Goal: Task Accomplishment & Management: Manage account settings

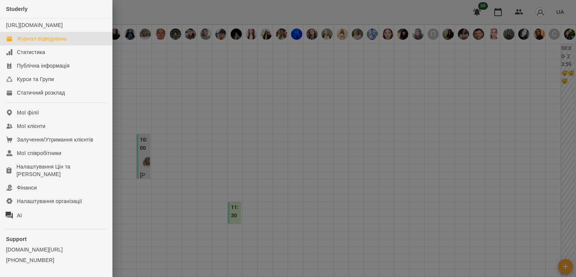
click at [259, 129] on div at bounding box center [288, 138] width 576 height 277
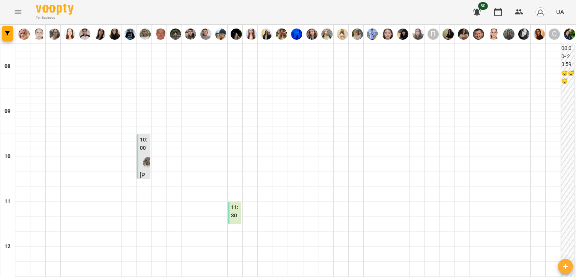
scroll to position [337, 0]
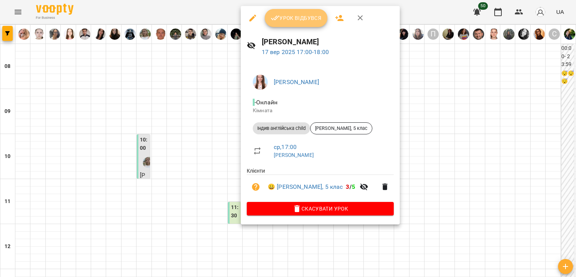
click at [289, 12] on button "Урок відбувся" at bounding box center [296, 18] width 63 height 18
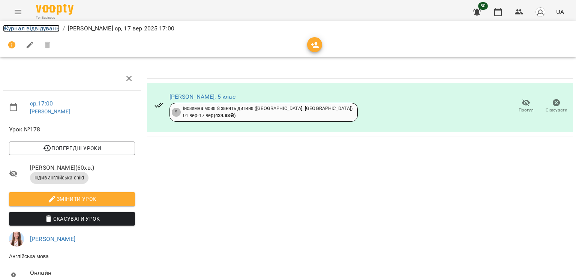
click at [25, 25] on link "Журнал відвідувань" at bounding box center [31, 28] width 57 height 7
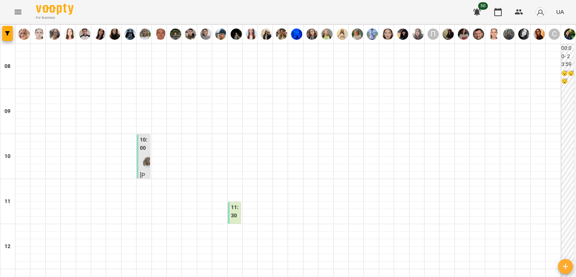
scroll to position [450, 0]
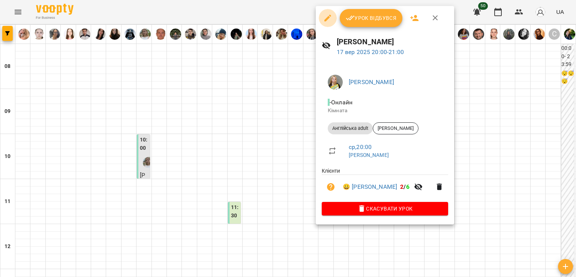
click at [323, 21] on icon "button" at bounding box center [327, 17] width 9 height 9
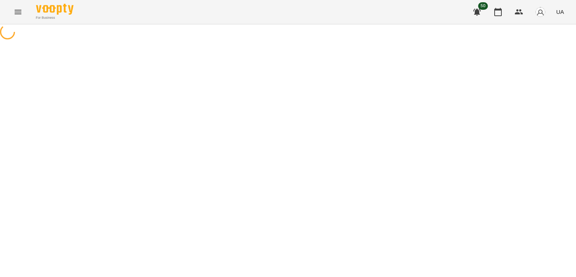
select select "**********"
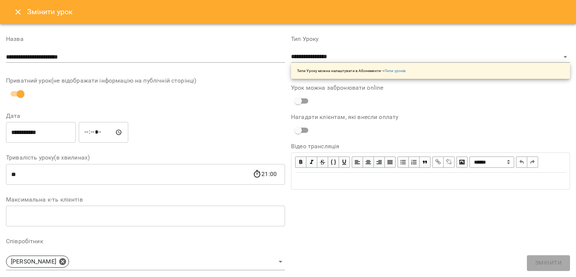
click at [203, 63] on div "**********" at bounding box center [145, 51] width 279 height 30
click at [201, 60] on input "**********" at bounding box center [145, 57] width 279 height 12
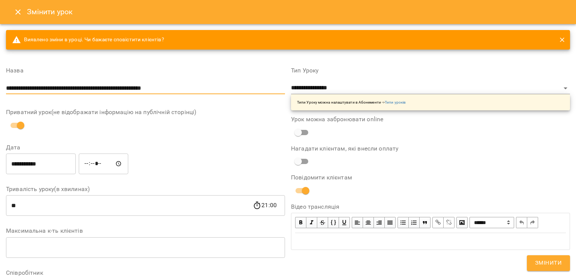
type input "**********"
click at [74, 160] on input "**********" at bounding box center [41, 163] width 70 height 21
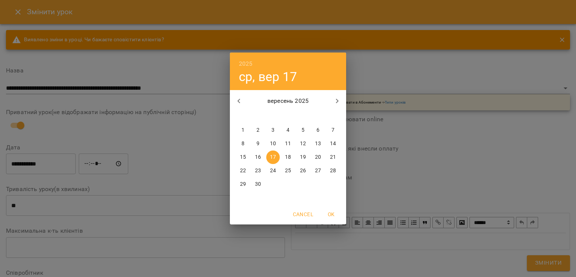
click at [288, 157] on p "18" at bounding box center [288, 156] width 6 height 7
type input "**********"
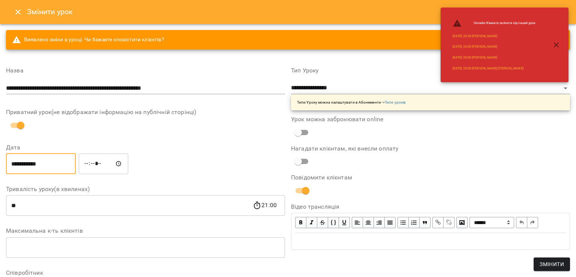
click at [552, 261] on span "Змінити" at bounding box center [551, 263] width 24 height 9
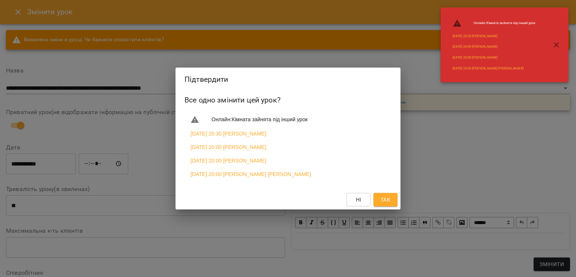
click at [396, 203] on button "Так" at bounding box center [385, 199] width 24 height 13
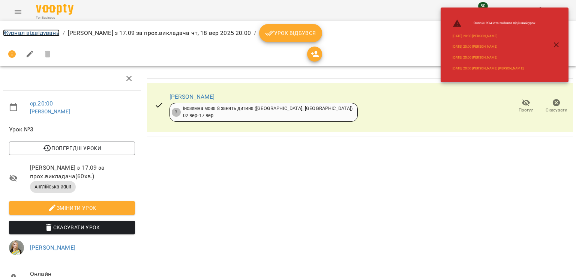
click at [33, 30] on link "Журнал відвідувань" at bounding box center [31, 32] width 57 height 7
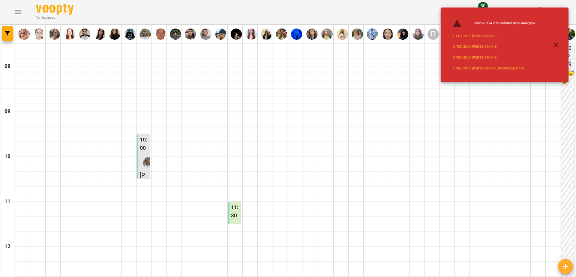
scroll to position [412, 0]
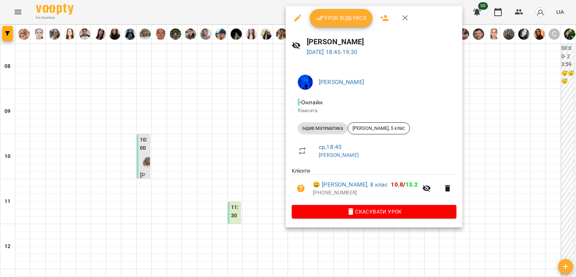
click at [326, 16] on span "Урок відбувся" at bounding box center [341, 17] width 51 height 9
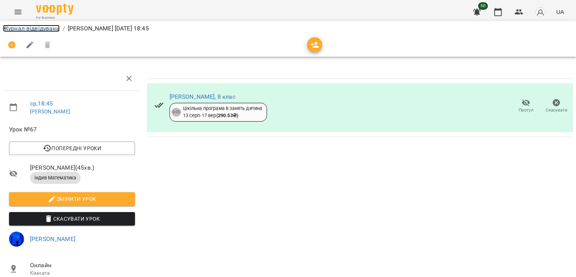
click at [42, 25] on link "Журнал відвідувань" at bounding box center [31, 28] width 57 height 7
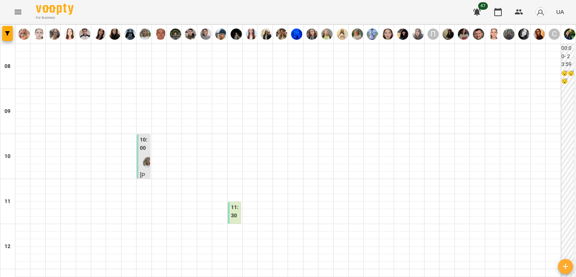
scroll to position [412, 0]
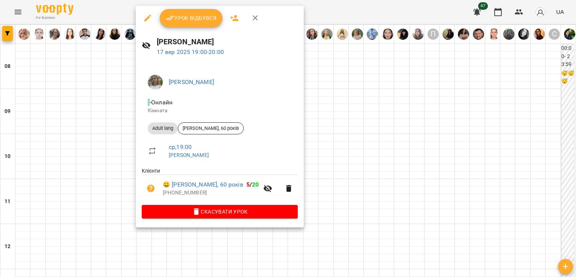
click at [204, 24] on button "Урок відбувся" at bounding box center [191, 18] width 63 height 18
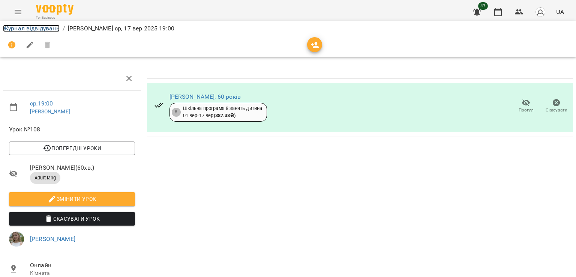
click at [45, 28] on link "Журнал відвідувань" at bounding box center [31, 28] width 57 height 7
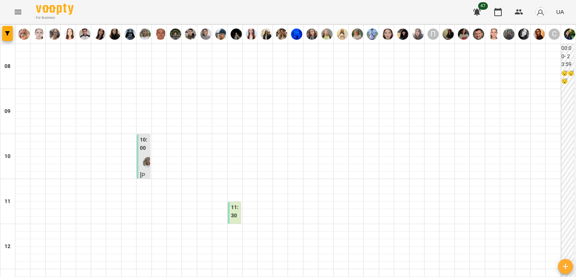
scroll to position [412, 0]
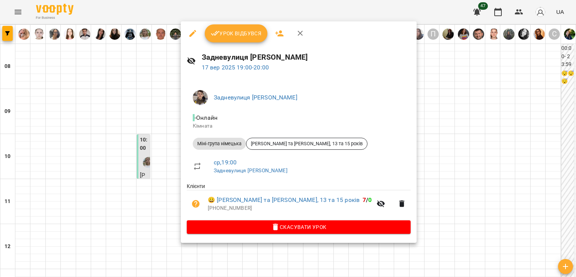
click at [248, 31] on span "Урок відбувся" at bounding box center [236, 33] width 51 height 9
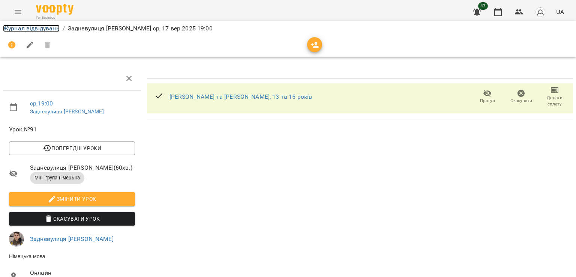
click at [28, 30] on link "Журнал відвідувань" at bounding box center [31, 28] width 57 height 7
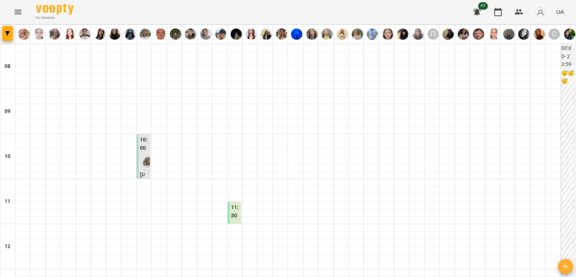
scroll to position [412, 0]
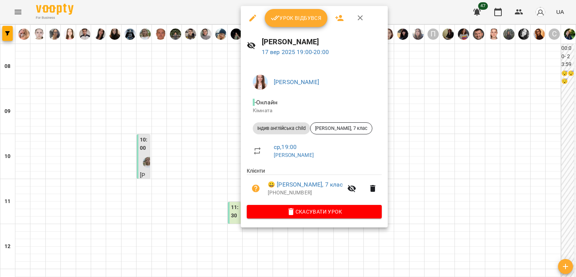
click at [291, 22] on span "Урок відбувся" at bounding box center [296, 17] width 51 height 9
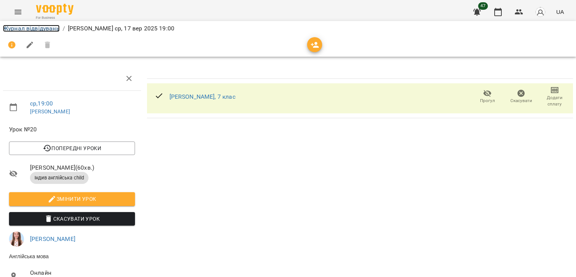
click at [24, 25] on link "Журнал відвідувань" at bounding box center [31, 28] width 57 height 7
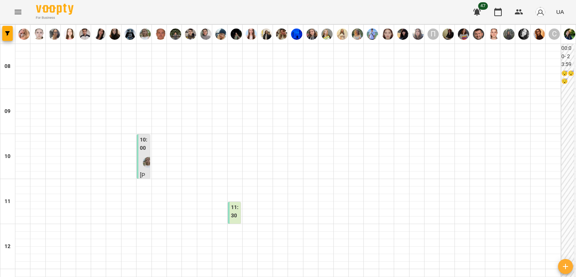
scroll to position [375, 0]
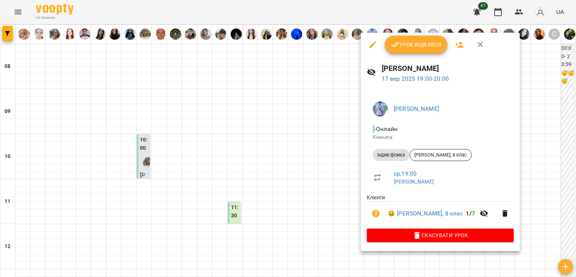
click at [400, 43] on span "Урок відбувся" at bounding box center [415, 44] width 51 height 9
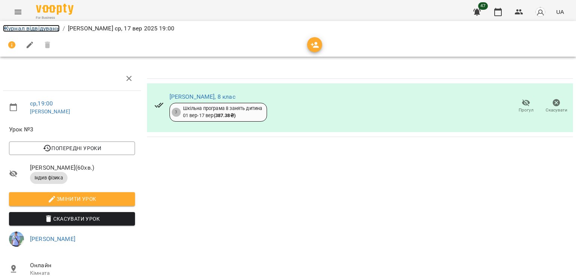
click at [55, 25] on link "Журнал відвідувань" at bounding box center [31, 28] width 57 height 7
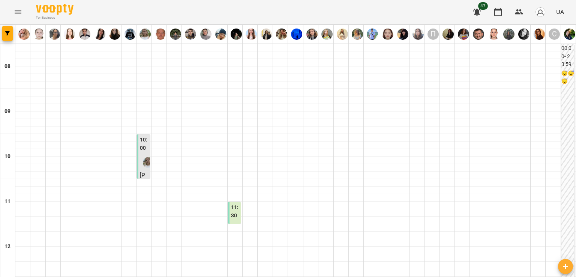
scroll to position [537, 0]
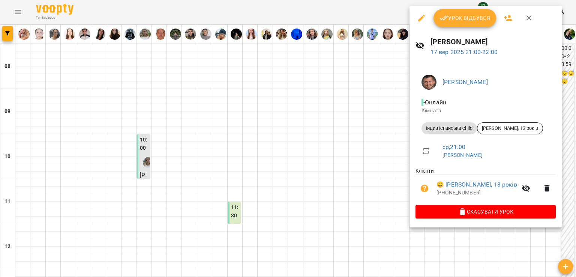
click at [460, 212] on span "Скасувати Урок" at bounding box center [485, 211] width 128 height 9
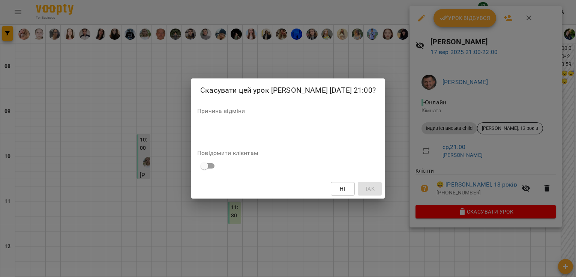
click at [320, 138] on div "Причина відміни *" at bounding box center [287, 123] width 181 height 30
click at [318, 132] on textarea at bounding box center [287, 128] width 181 height 7
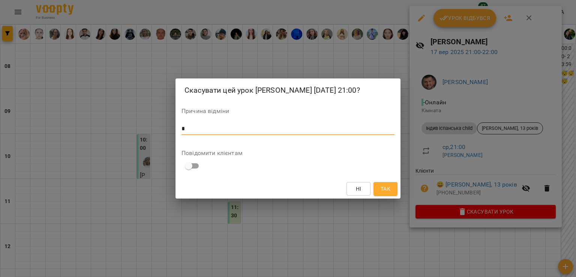
type textarea "*"
click at [386, 193] on span "Так" at bounding box center [385, 188] width 10 height 9
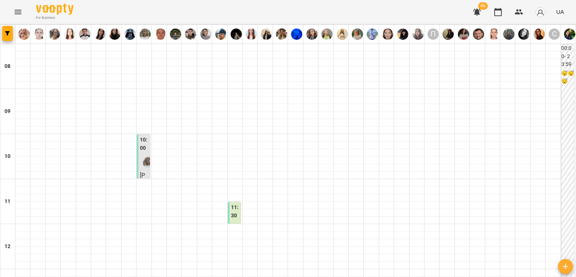
scroll to position [424, 0]
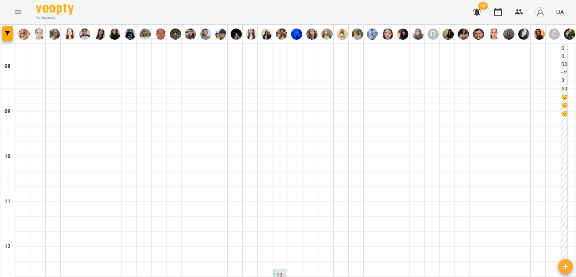
scroll to position [187, 0]
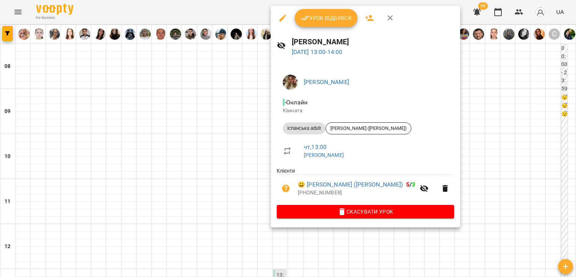
click at [229, 116] on div at bounding box center [288, 138] width 576 height 277
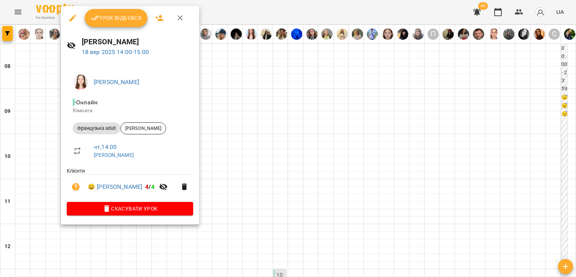
click at [277, 148] on div at bounding box center [288, 138] width 576 height 277
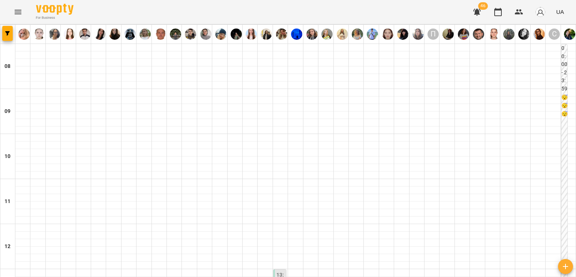
scroll to position [300, 0]
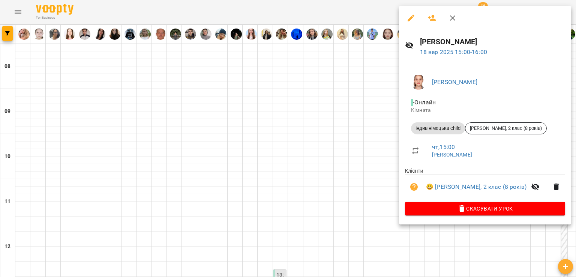
click at [361, 108] on div at bounding box center [288, 138] width 576 height 277
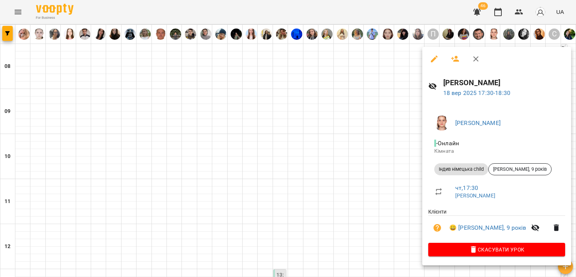
click at [341, 140] on div at bounding box center [288, 138] width 576 height 277
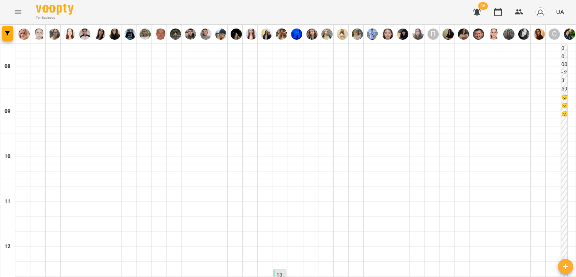
click at [22, 14] on icon "Menu" at bounding box center [17, 11] width 9 height 9
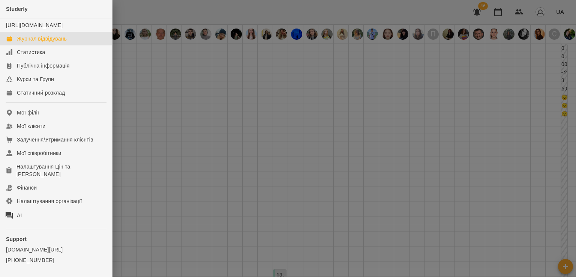
click at [361, 164] on div at bounding box center [288, 138] width 576 height 277
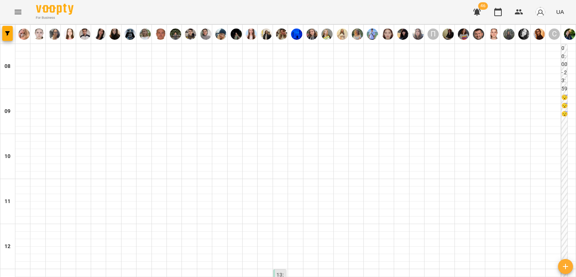
scroll to position [225, 0]
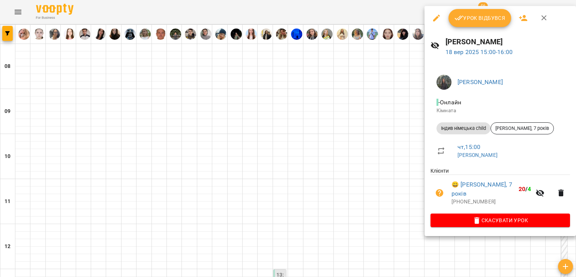
click at [298, 180] on div at bounding box center [288, 138] width 576 height 277
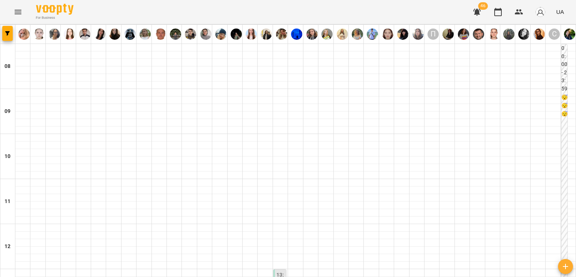
scroll to position [300, 0]
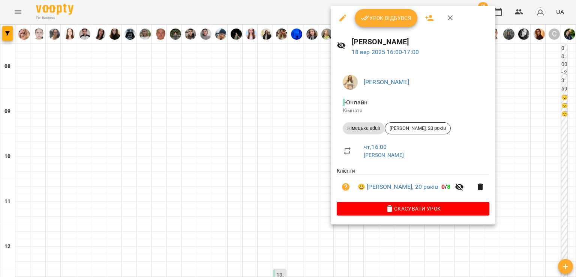
click at [271, 128] on div at bounding box center [288, 138] width 576 height 277
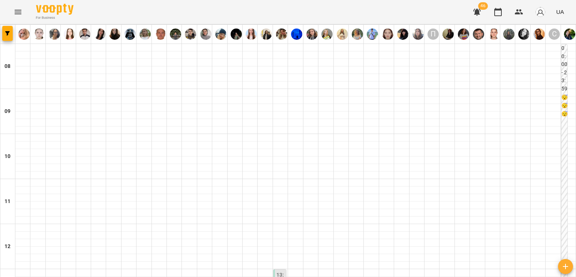
scroll to position [337, 0]
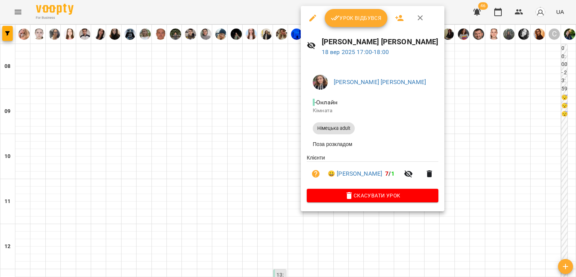
click at [256, 144] on div at bounding box center [288, 138] width 576 height 277
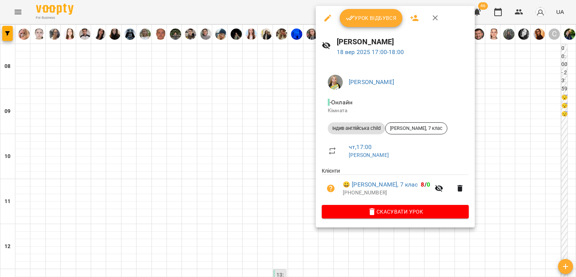
click at [296, 137] on div at bounding box center [288, 138] width 576 height 277
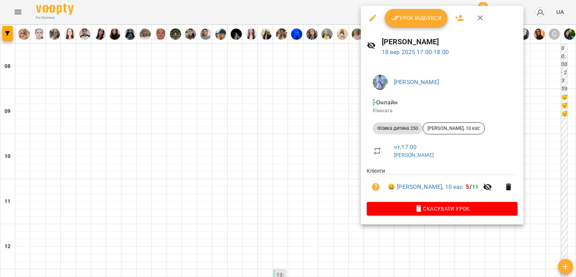
click at [326, 140] on div at bounding box center [288, 138] width 576 height 277
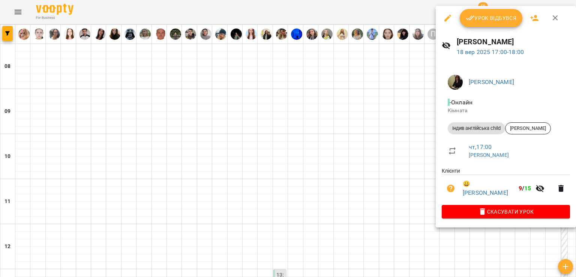
click at [390, 146] on div at bounding box center [288, 138] width 576 height 277
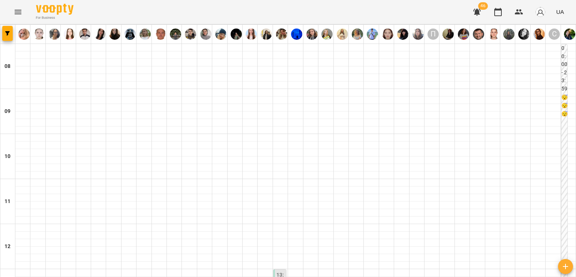
scroll to position [375, 0]
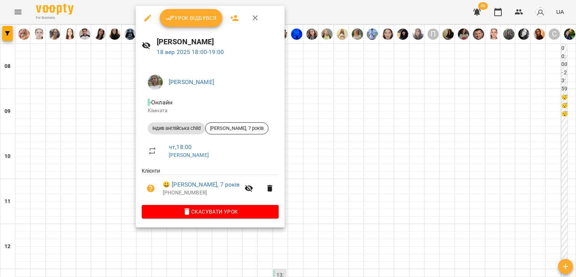
click at [109, 147] on div at bounding box center [288, 138] width 576 height 277
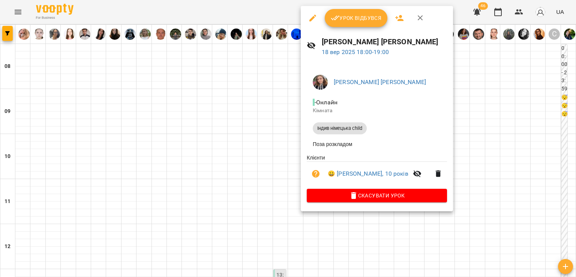
click at [262, 159] on div at bounding box center [288, 138] width 576 height 277
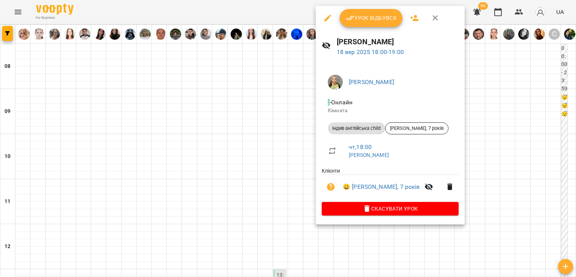
click at [292, 161] on div at bounding box center [288, 138] width 576 height 277
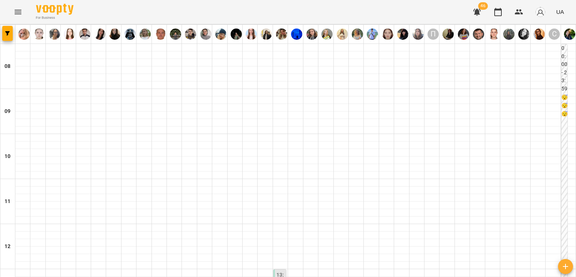
scroll to position [450, 0]
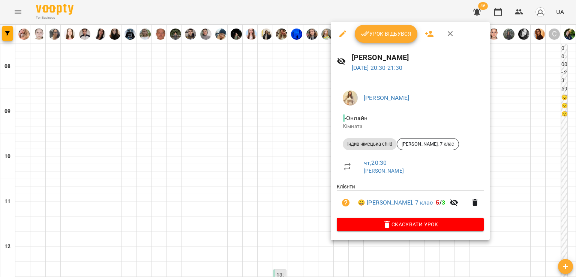
click at [300, 170] on div at bounding box center [288, 138] width 576 height 277
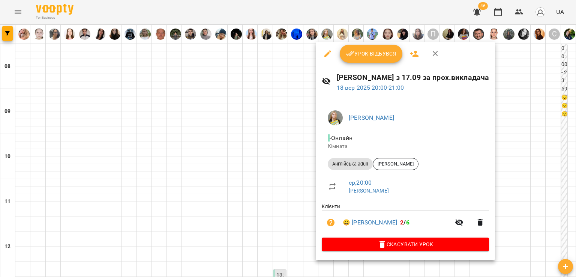
click at [283, 163] on div at bounding box center [288, 138] width 576 height 277
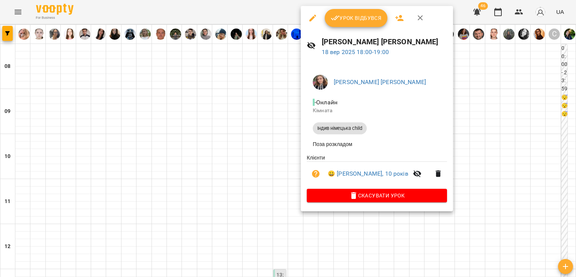
click at [277, 75] on div at bounding box center [288, 138] width 576 height 277
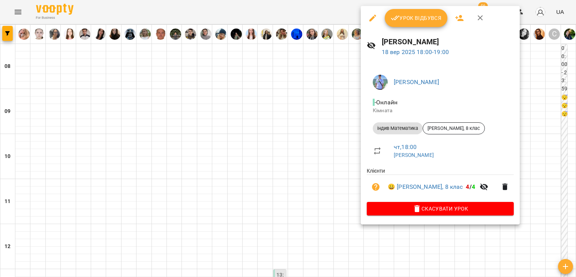
click at [332, 77] on div at bounding box center [288, 138] width 576 height 277
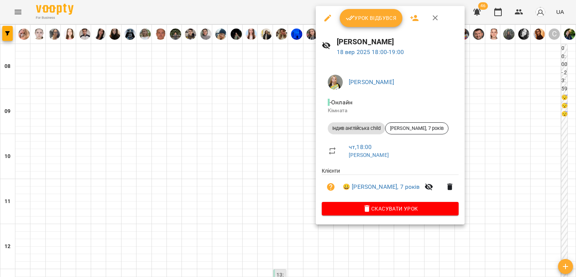
click at [297, 73] on div at bounding box center [288, 138] width 576 height 277
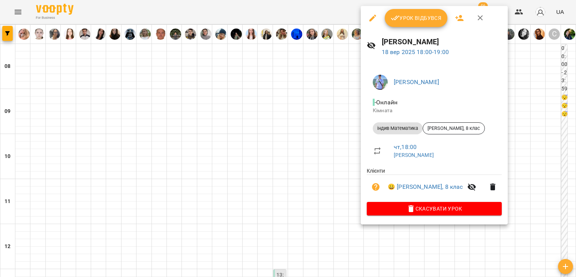
click at [294, 83] on div at bounding box center [288, 138] width 576 height 277
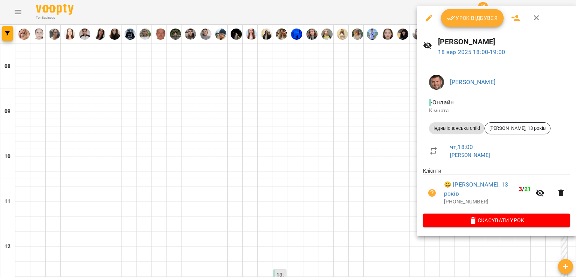
click at [340, 102] on div at bounding box center [288, 138] width 576 height 277
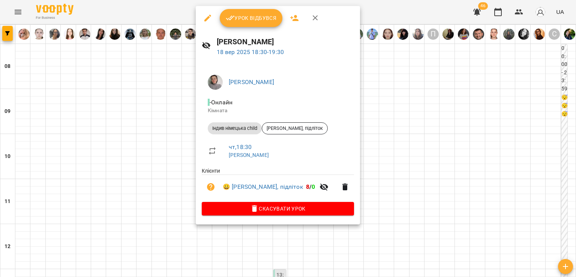
click at [173, 98] on div at bounding box center [288, 138] width 576 height 277
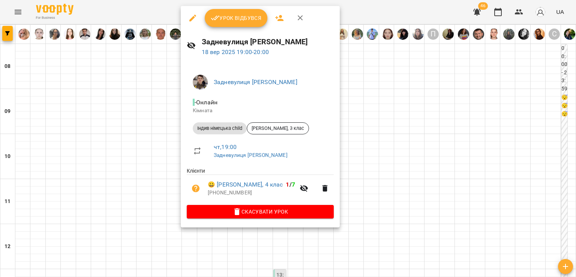
click at [153, 112] on div at bounding box center [288, 138] width 576 height 277
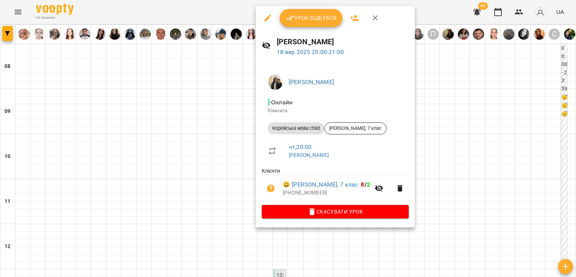
click at [237, 155] on div at bounding box center [288, 138] width 576 height 277
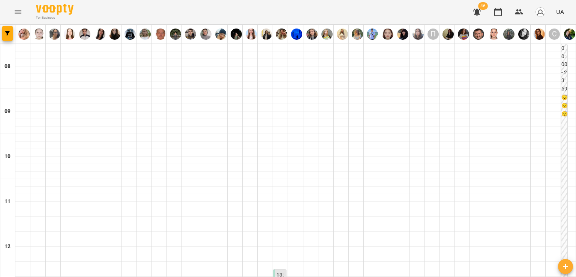
scroll to position [375, 0]
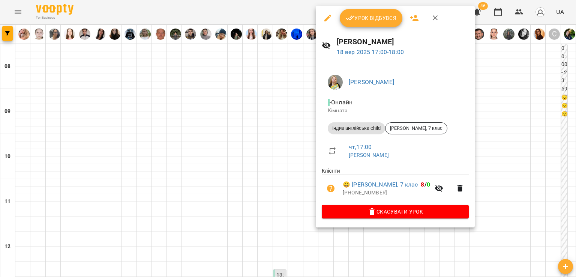
click at [296, 109] on div at bounding box center [288, 138] width 576 height 277
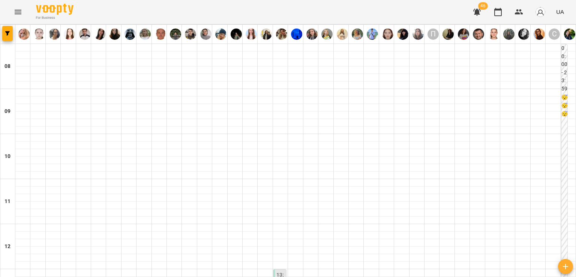
scroll to position [487, 0]
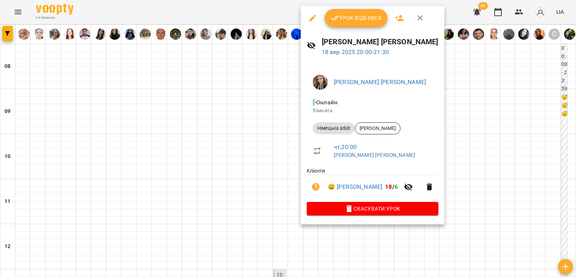
click at [271, 157] on div at bounding box center [288, 138] width 576 height 277
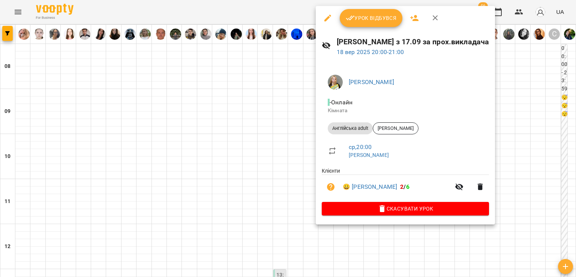
click at [295, 126] on div at bounding box center [288, 138] width 576 height 277
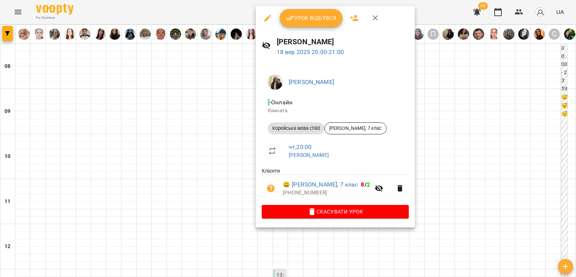
click at [211, 120] on div at bounding box center [288, 138] width 576 height 277
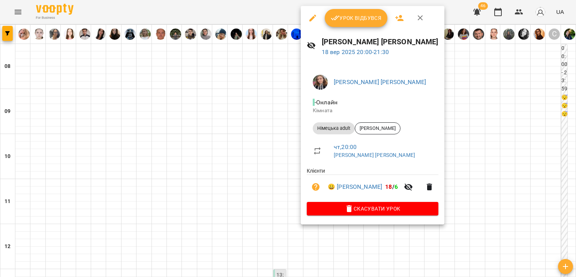
click at [259, 132] on div at bounding box center [288, 138] width 576 height 277
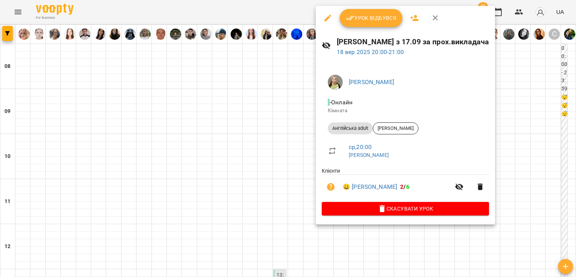
click at [246, 141] on div at bounding box center [288, 138] width 576 height 277
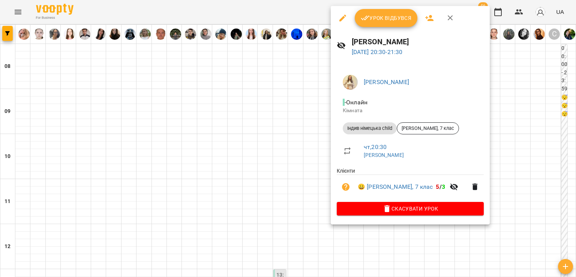
click at [298, 138] on div at bounding box center [288, 138] width 576 height 277
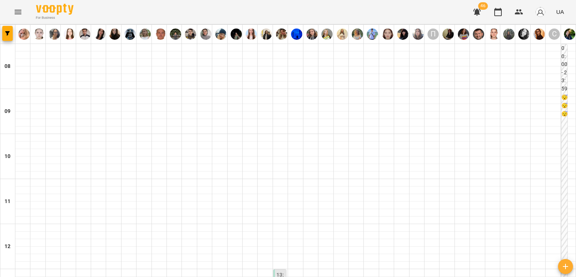
scroll to position [337, 0]
click at [20, 10] on icon "Menu" at bounding box center [18, 12] width 7 height 4
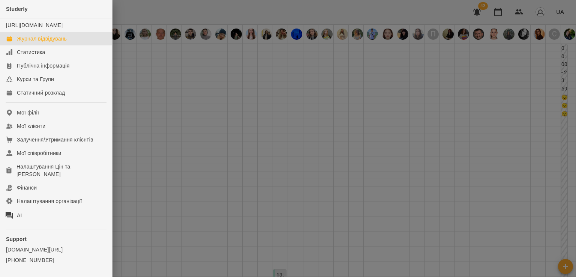
click at [234, 192] on div at bounding box center [288, 138] width 576 height 277
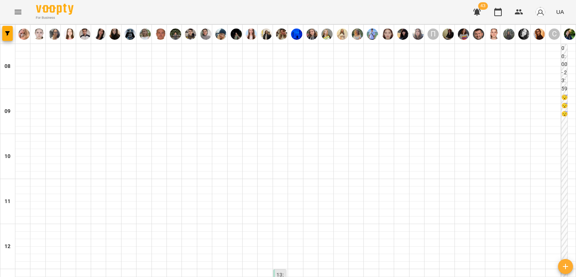
scroll to position [300, 0]
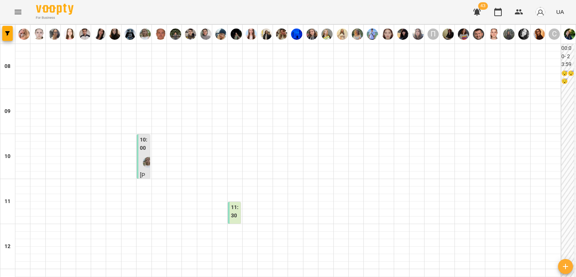
scroll to position [412, 0]
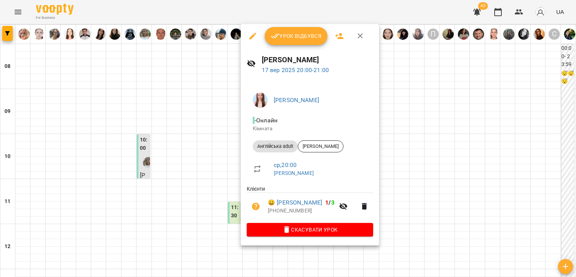
click at [205, 174] on div at bounding box center [288, 138] width 576 height 277
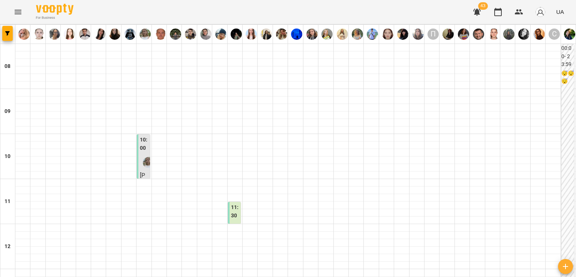
scroll to position [525, 0]
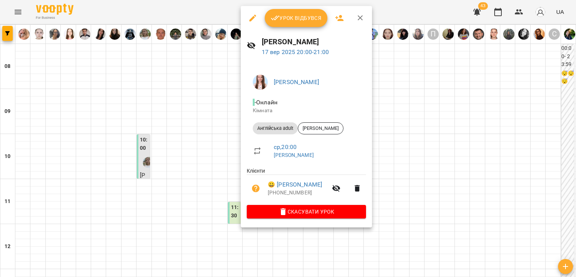
click at [226, 97] on div at bounding box center [288, 138] width 576 height 277
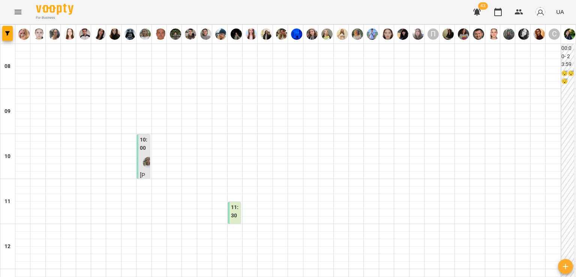
scroll to position [450, 0]
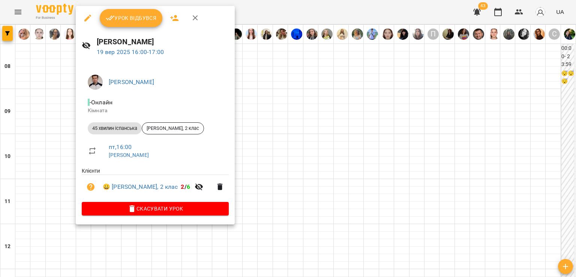
click at [65, 79] on div at bounding box center [288, 138] width 576 height 277
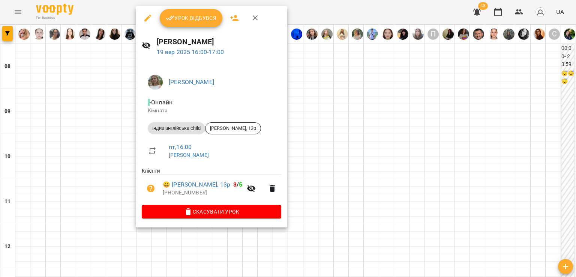
click at [123, 96] on div at bounding box center [288, 138] width 576 height 277
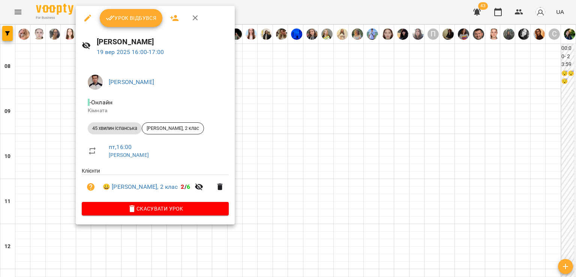
click at [49, 93] on div at bounding box center [288, 138] width 576 height 277
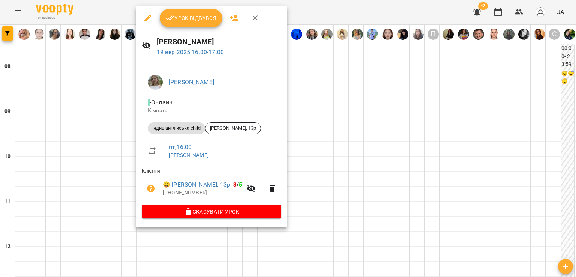
click at [108, 85] on div at bounding box center [288, 138] width 576 height 277
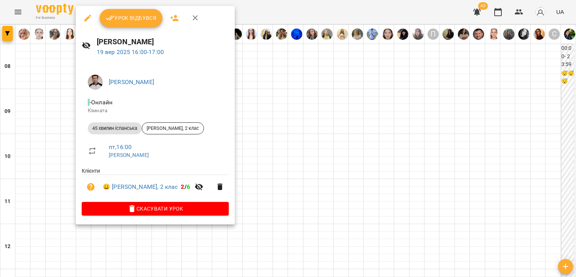
click at [58, 89] on div at bounding box center [288, 138] width 576 height 277
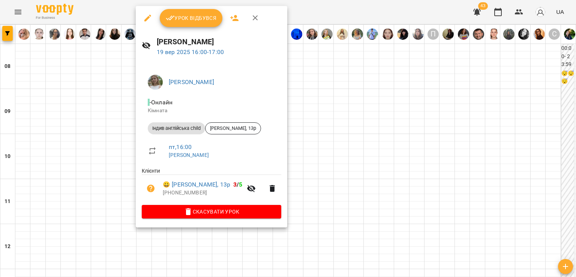
click at [109, 105] on div at bounding box center [288, 138] width 576 height 277
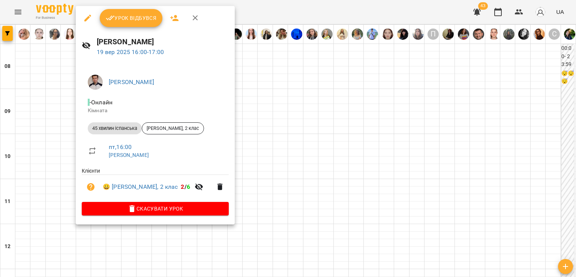
click at [55, 108] on div at bounding box center [288, 138] width 576 height 277
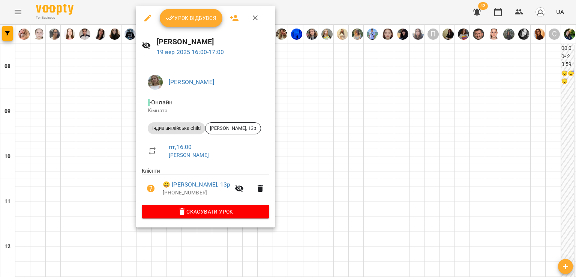
click at [113, 100] on div at bounding box center [288, 138] width 576 height 277
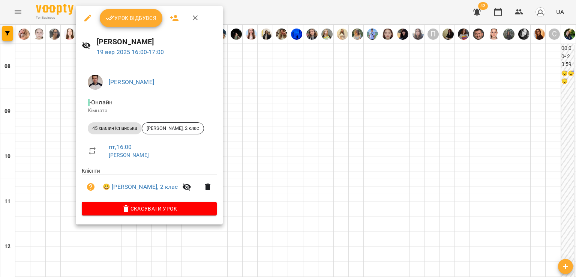
click at [54, 95] on div at bounding box center [288, 138] width 576 height 277
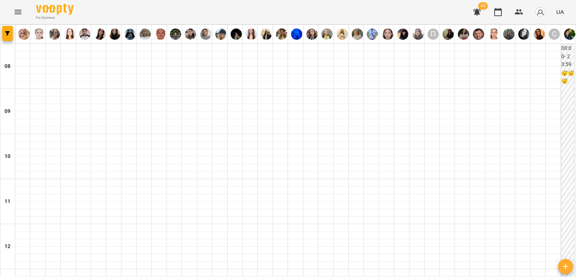
scroll to position [462, 0]
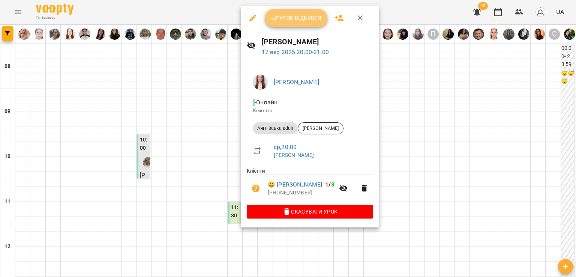
click at [290, 21] on span "Урок відбувся" at bounding box center [296, 17] width 51 height 9
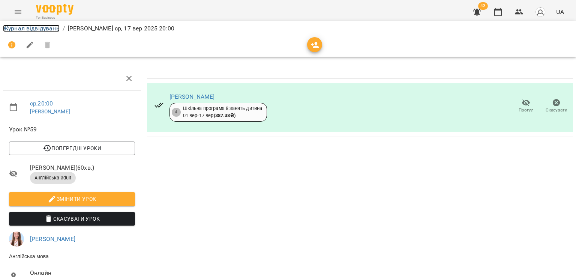
click at [34, 28] on link "Журнал відвідувань" at bounding box center [31, 28] width 57 height 7
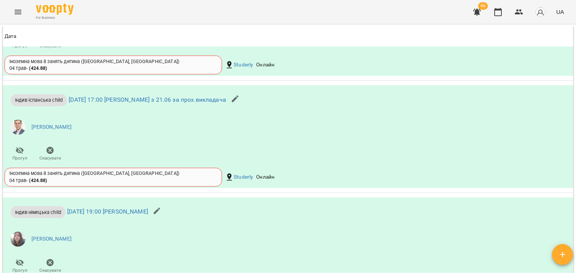
scroll to position [2074, 0]
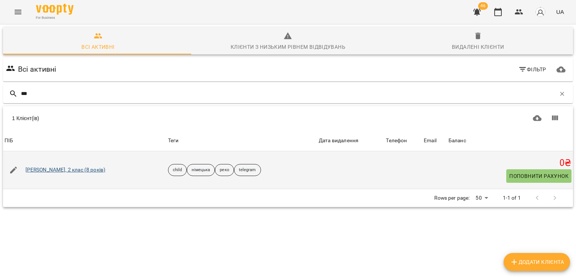
type input "***"
click at [71, 168] on link "Сафіна Санієва, 2 клас (8 років)" at bounding box center [65, 169] width 80 height 7
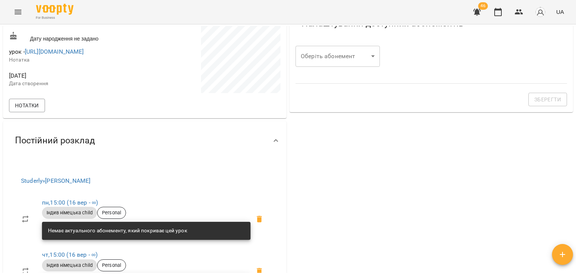
scroll to position [187, 0]
